Goal: Obtain resource: Obtain resource

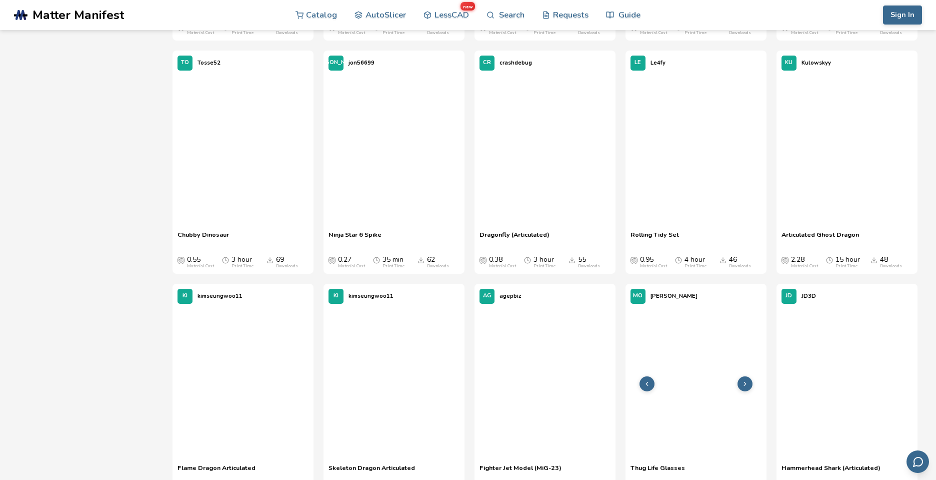
scroll to position [388, 0]
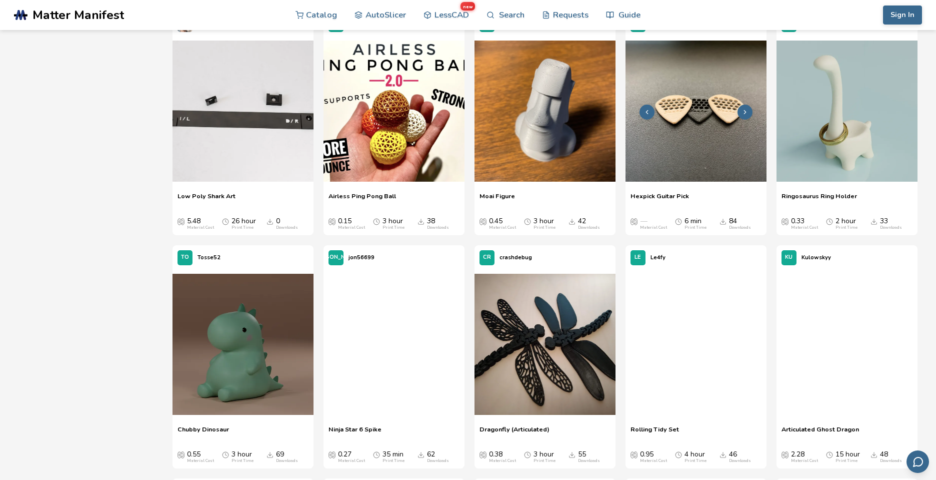
click at [664, 145] on img at bounding box center [696, 111] width 141 height 141
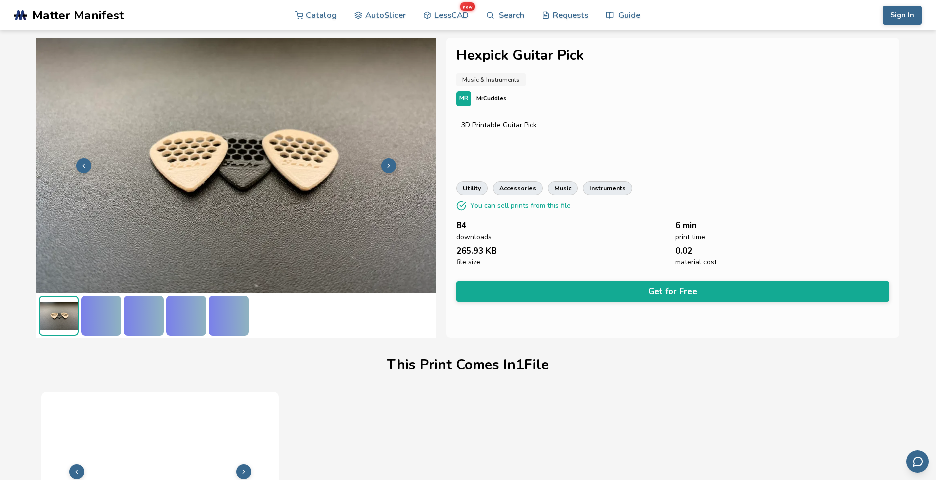
scroll to position [110, 0]
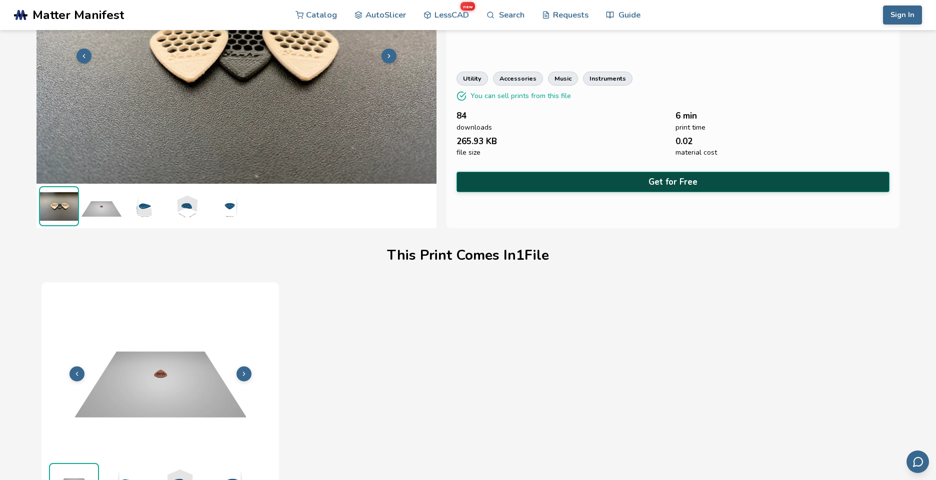
click at [616, 184] on button "Get for Free" at bounding box center [673, 182] width 433 height 21
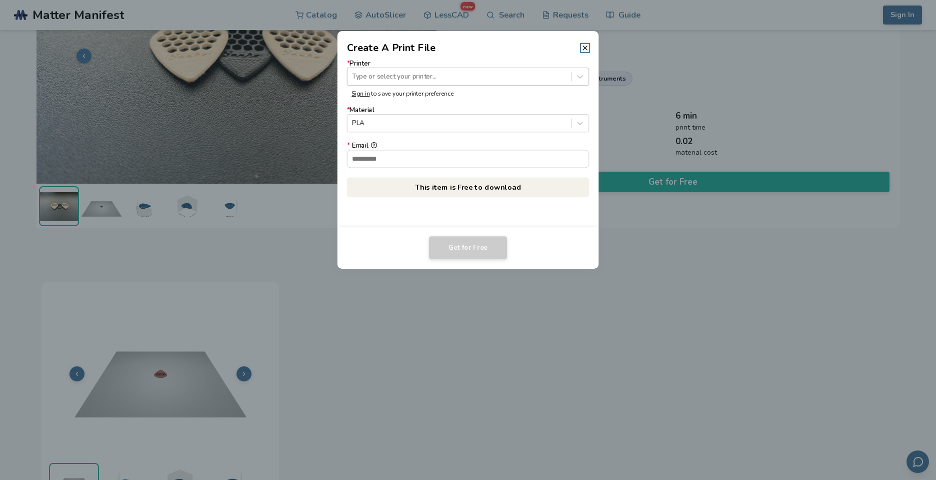
click at [432, 74] on div at bounding box center [459, 77] width 214 height 10
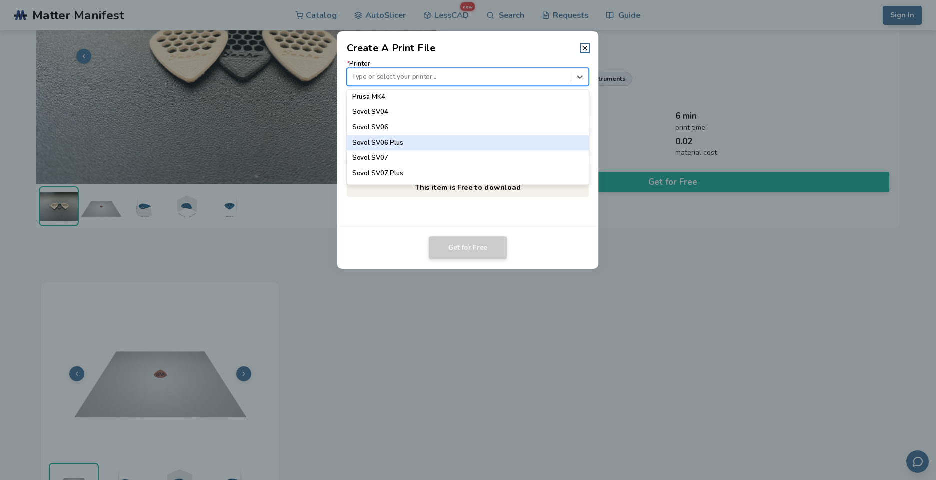
scroll to position [931, 0]
click at [403, 73] on div at bounding box center [459, 77] width 214 height 10
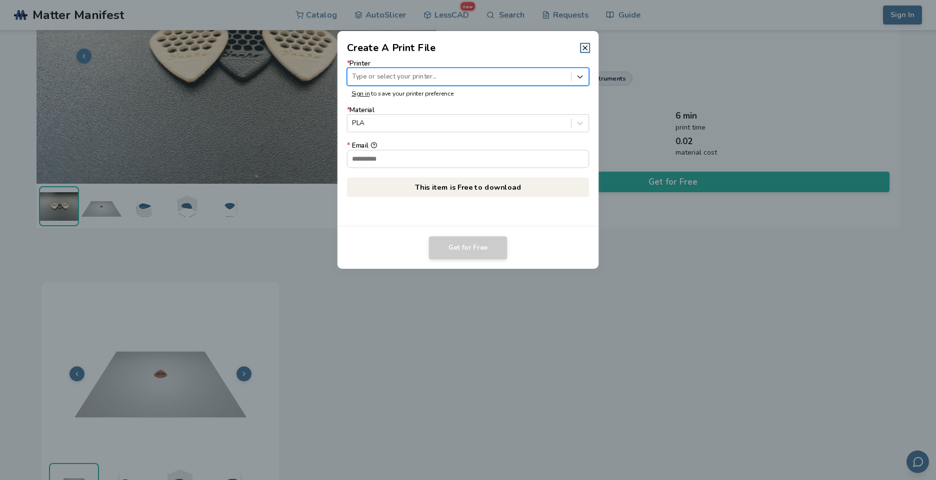
click at [431, 79] on div at bounding box center [459, 77] width 214 height 10
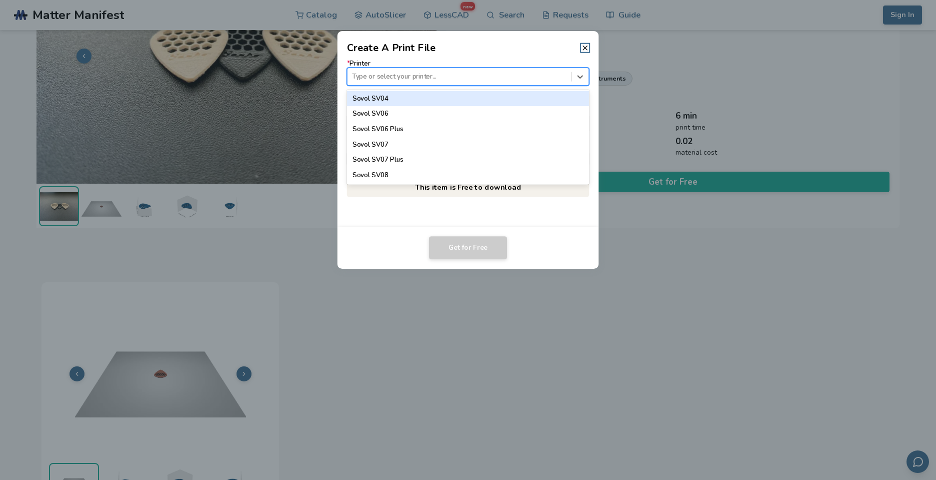
click at [590, 48] on header "Create A Print File" at bounding box center [469, 43] width 262 height 24
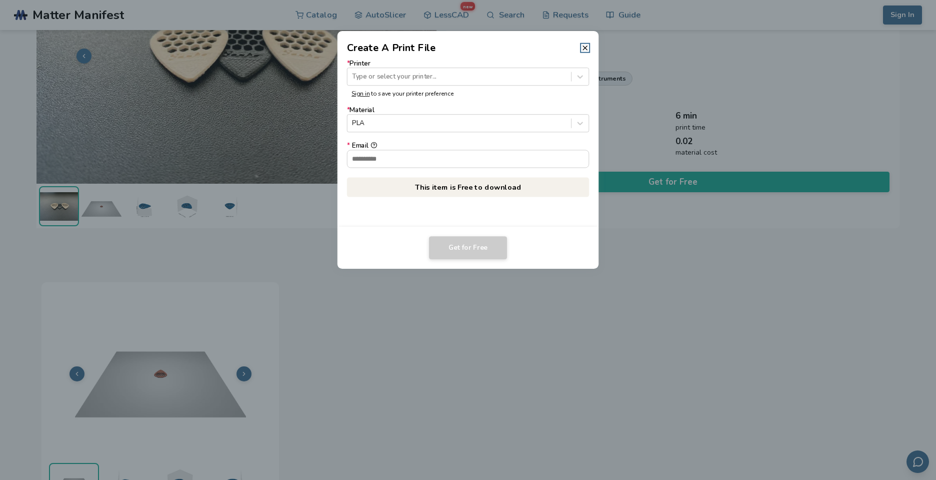
click at [587, 51] on icon at bounding box center [585, 48] width 8 height 8
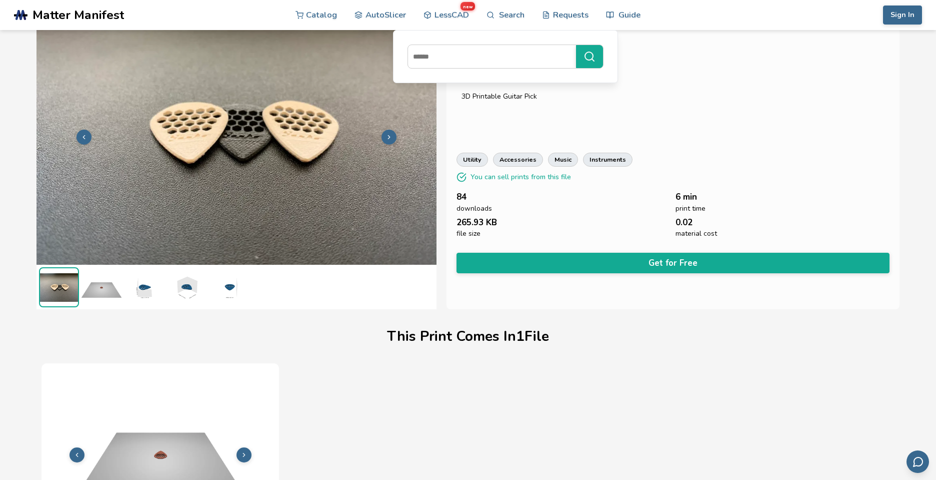
scroll to position [29, 0]
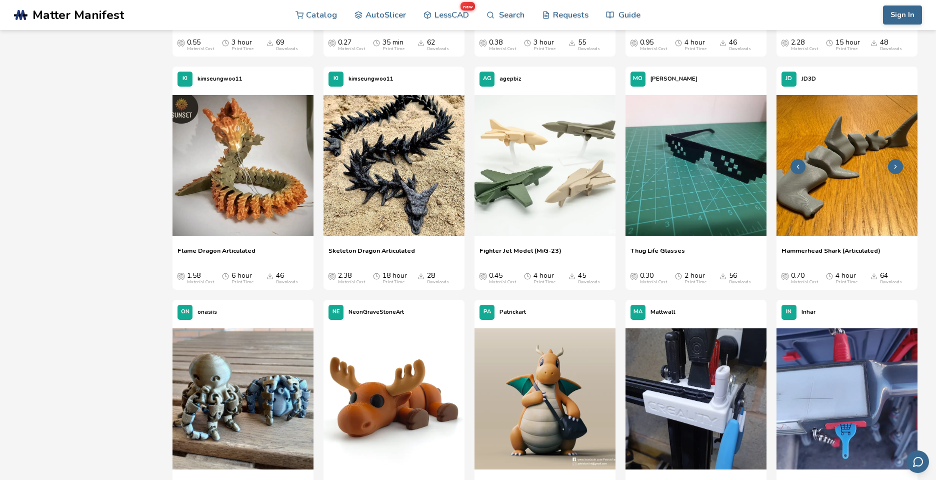
scroll to position [807, 0]
